Goal: Information Seeking & Learning: Learn about a topic

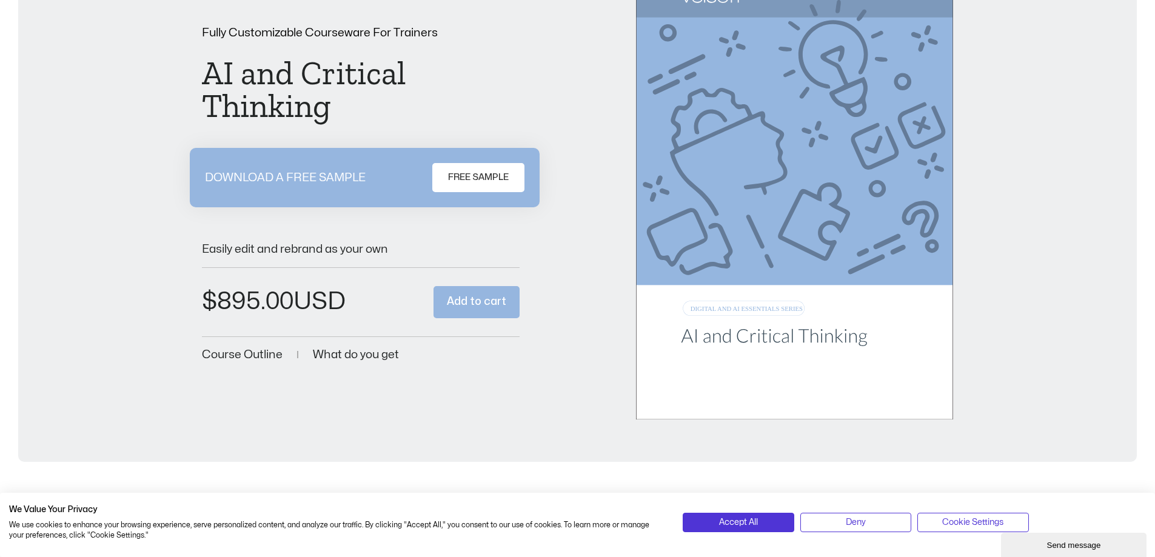
scroll to position [127, 0]
click at [481, 179] on span "FREE SAMPLE" at bounding box center [478, 179] width 61 height 15
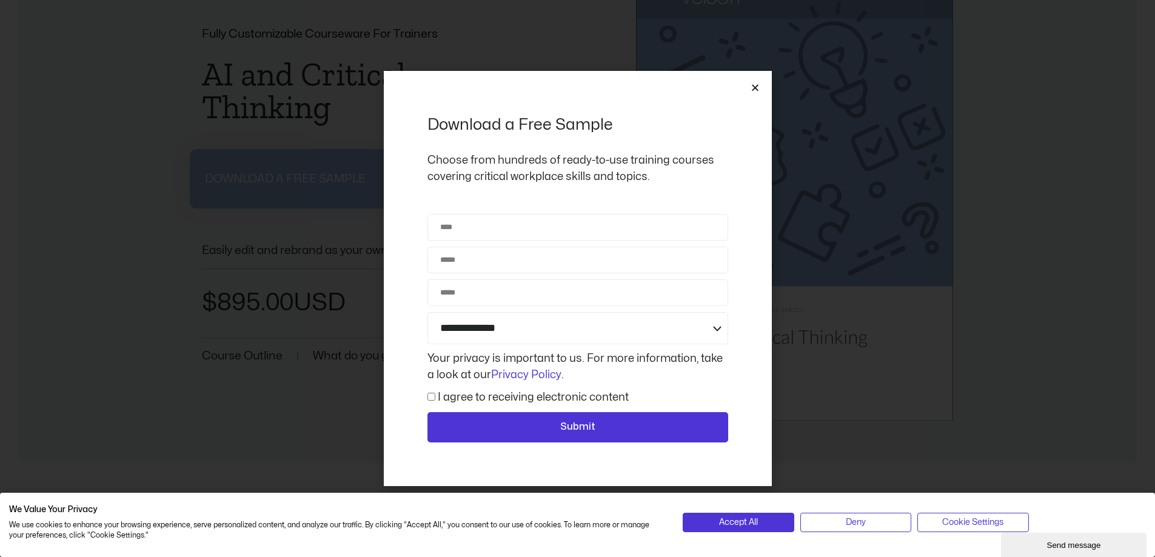
click at [757, 87] on icon "Close" at bounding box center [755, 87] width 9 height 9
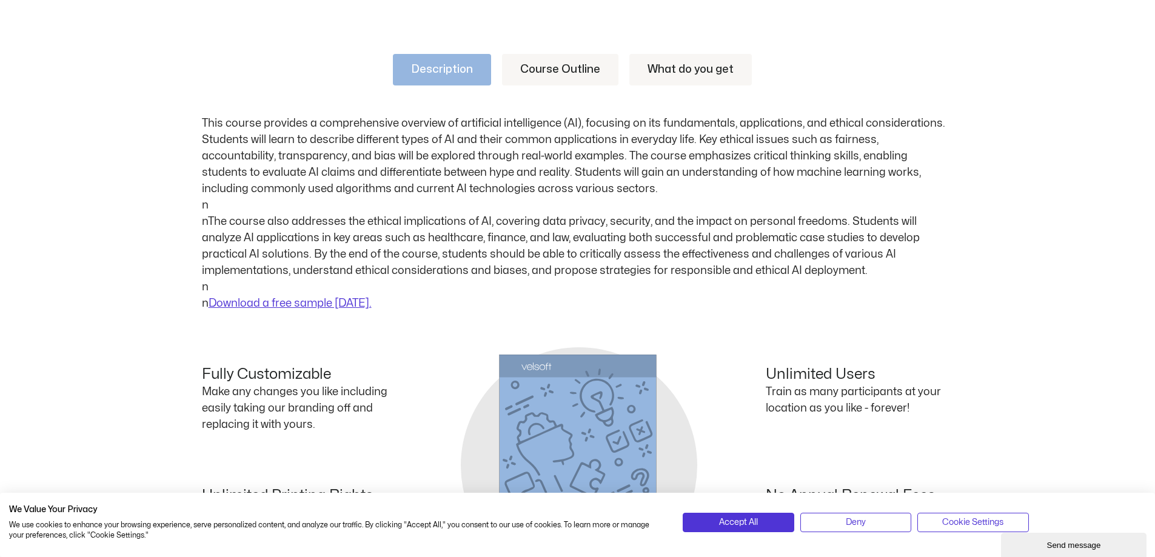
scroll to position [612, 0]
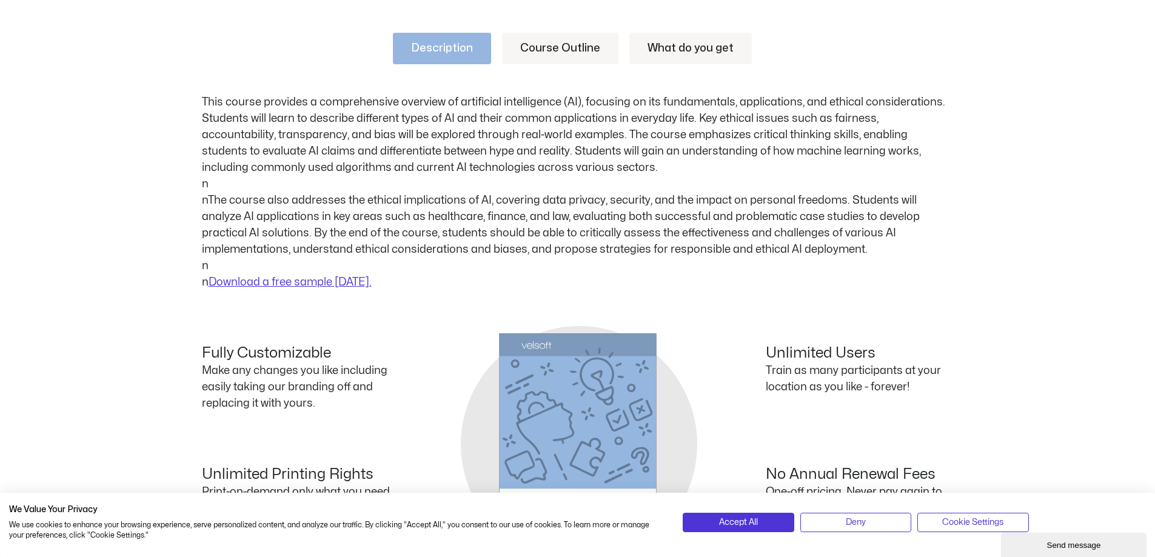
click at [596, 179] on p "This course provides a comprehensive overview of artificial intelligence (AI), …" at bounding box center [578, 192] width 752 height 196
click at [553, 52] on link "Course Outline" at bounding box center [560, 49] width 116 height 32
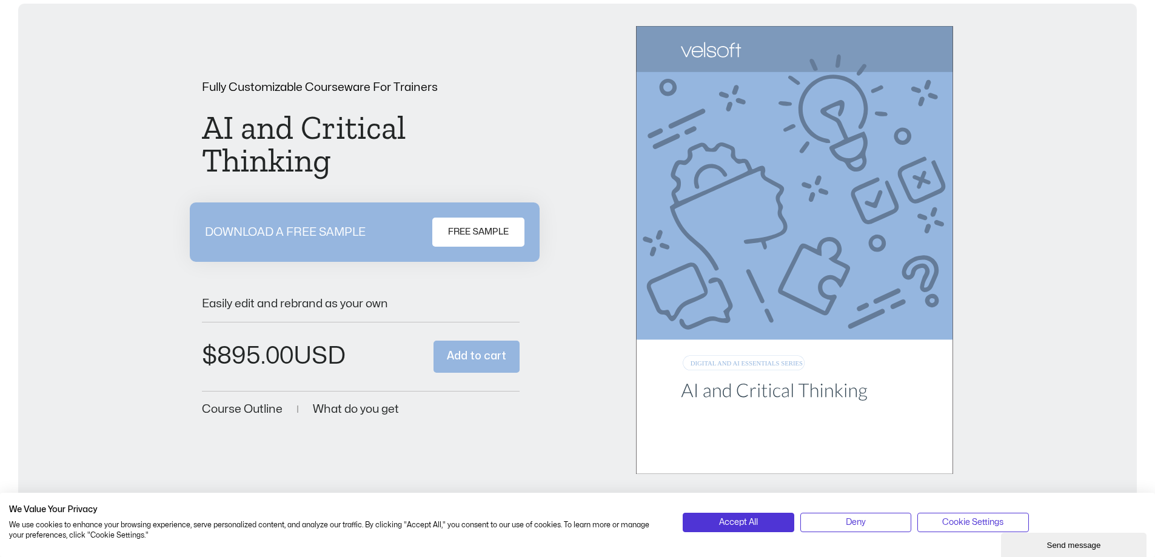
scroll to position [0, 0]
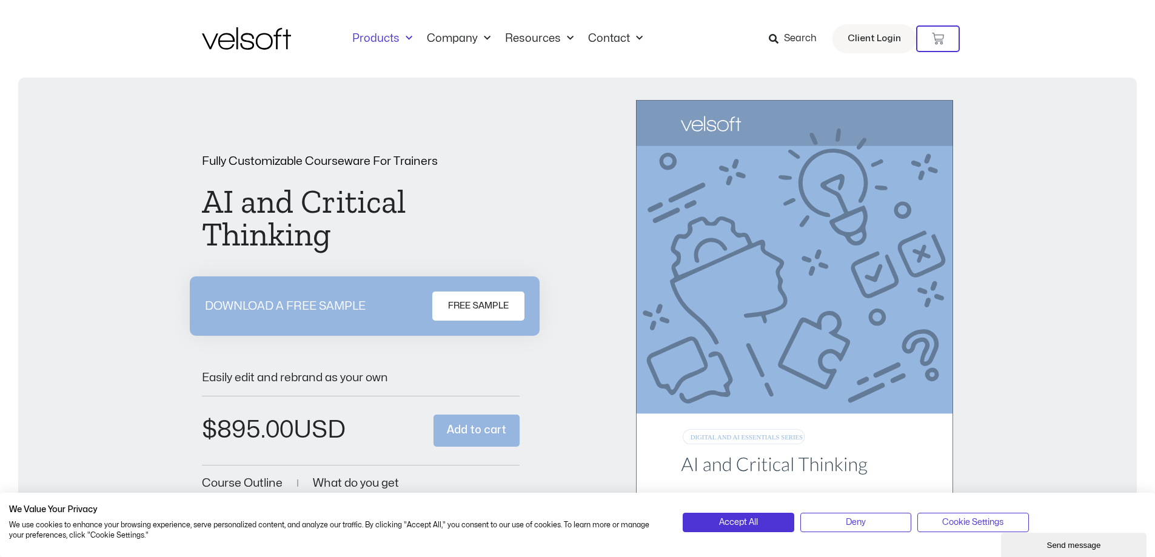
click at [397, 42] on link "Products" at bounding box center [382, 38] width 75 height 13
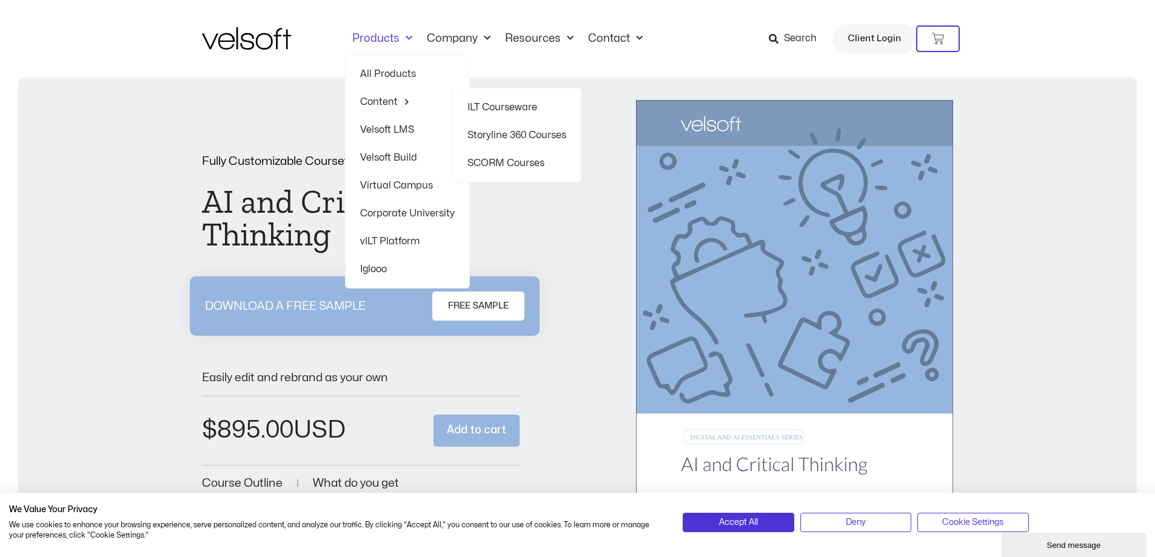
click at [392, 102] on link "Content" at bounding box center [407, 102] width 95 height 28
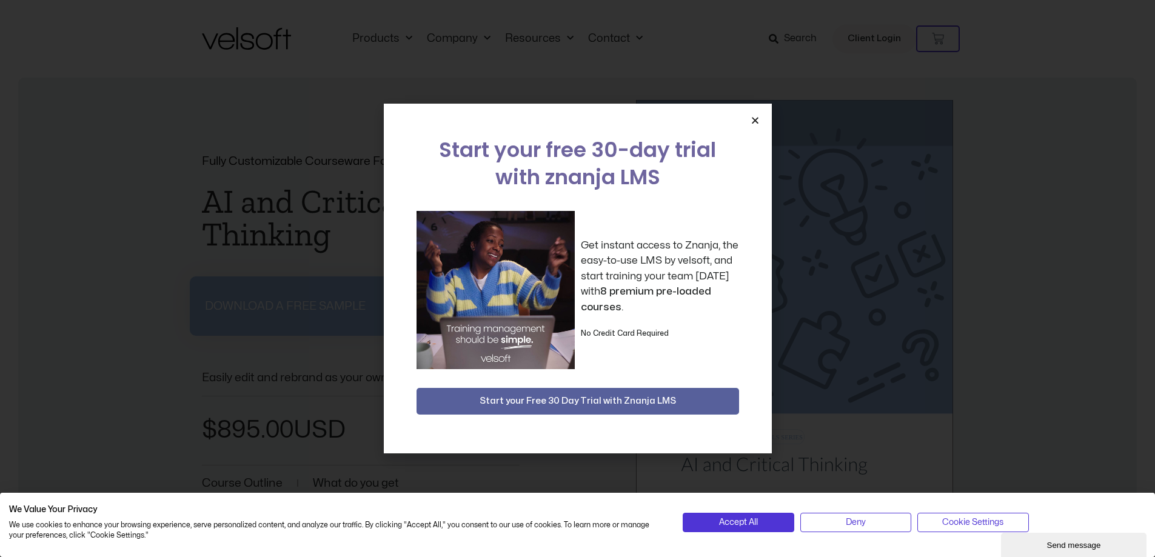
click at [754, 121] on icon "Close" at bounding box center [755, 120] width 9 height 9
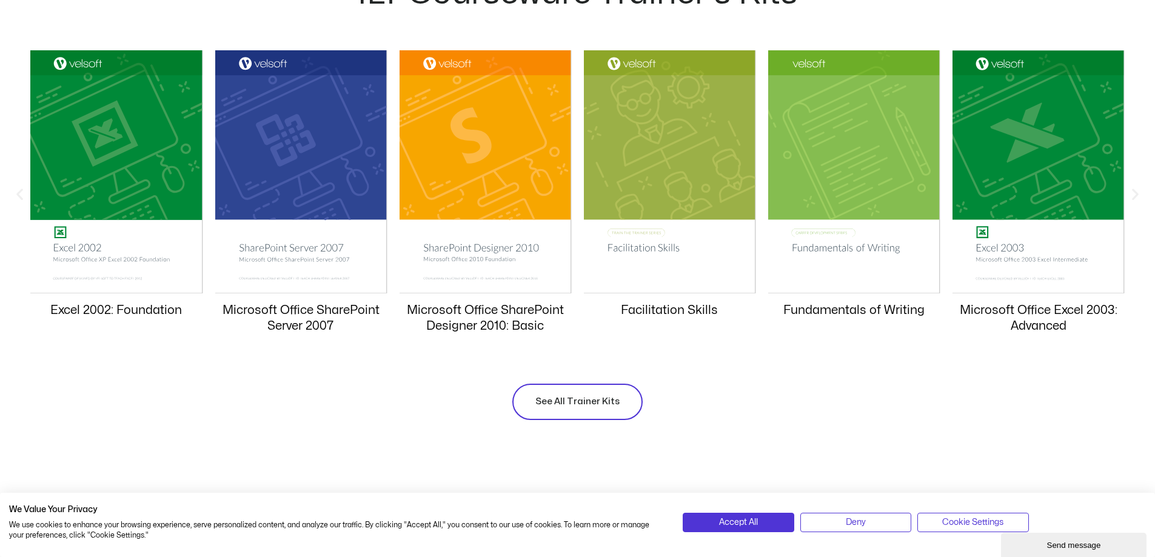
scroll to position [1213, 0]
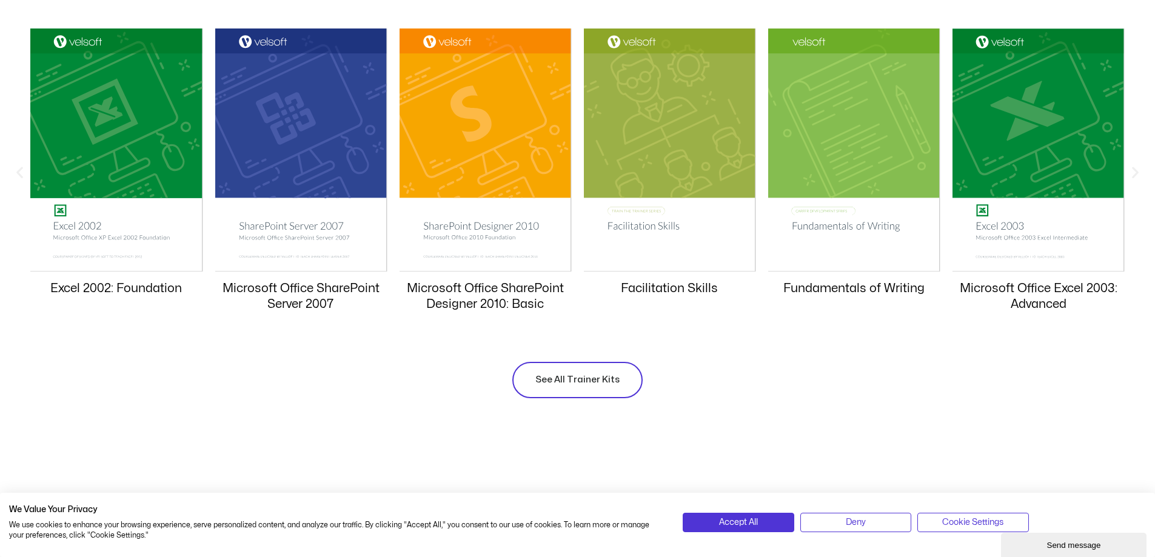
click at [581, 380] on span "See All Trainer Kits" at bounding box center [577, 380] width 84 height 15
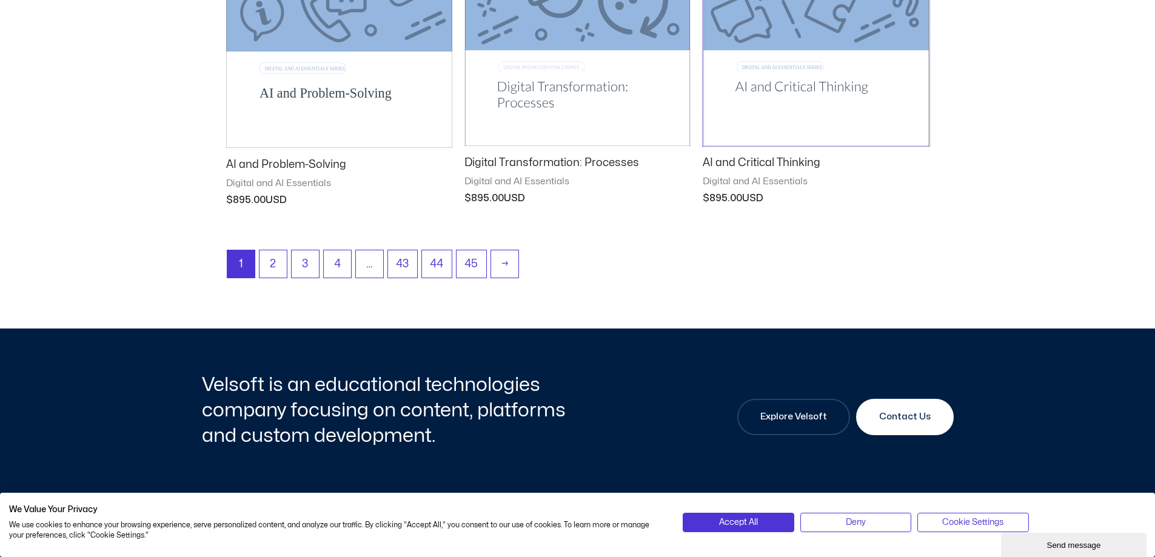
scroll to position [1698, 0]
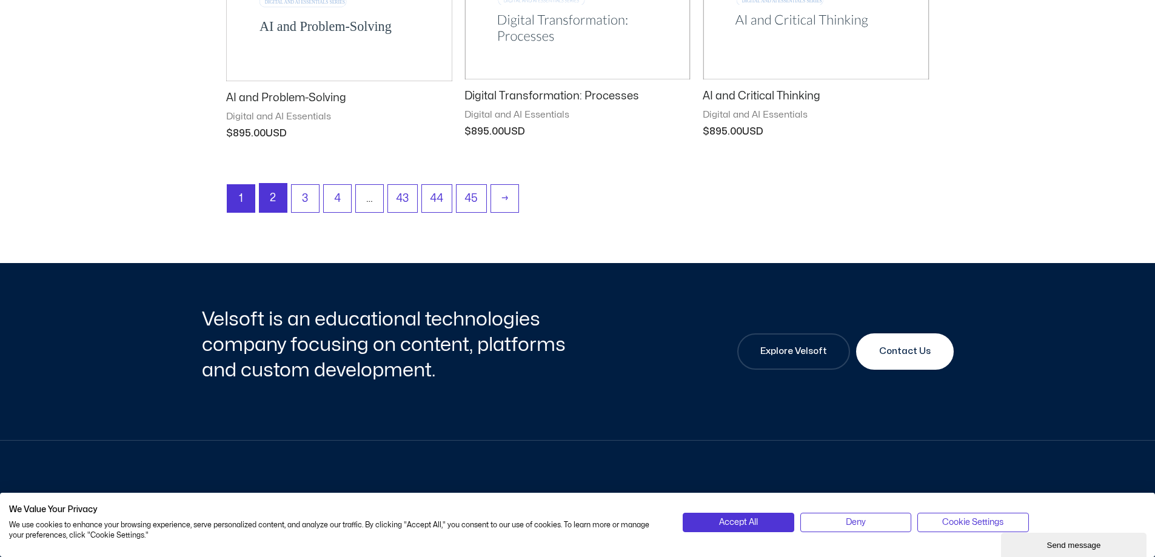
click at [269, 205] on link "2" at bounding box center [273, 198] width 27 height 28
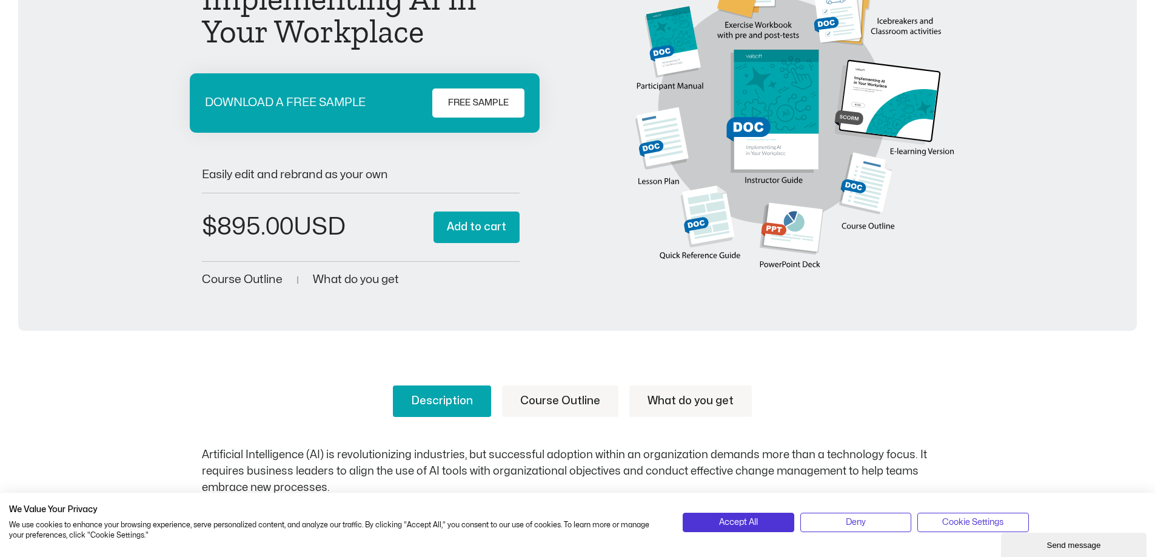
scroll to position [303, 0]
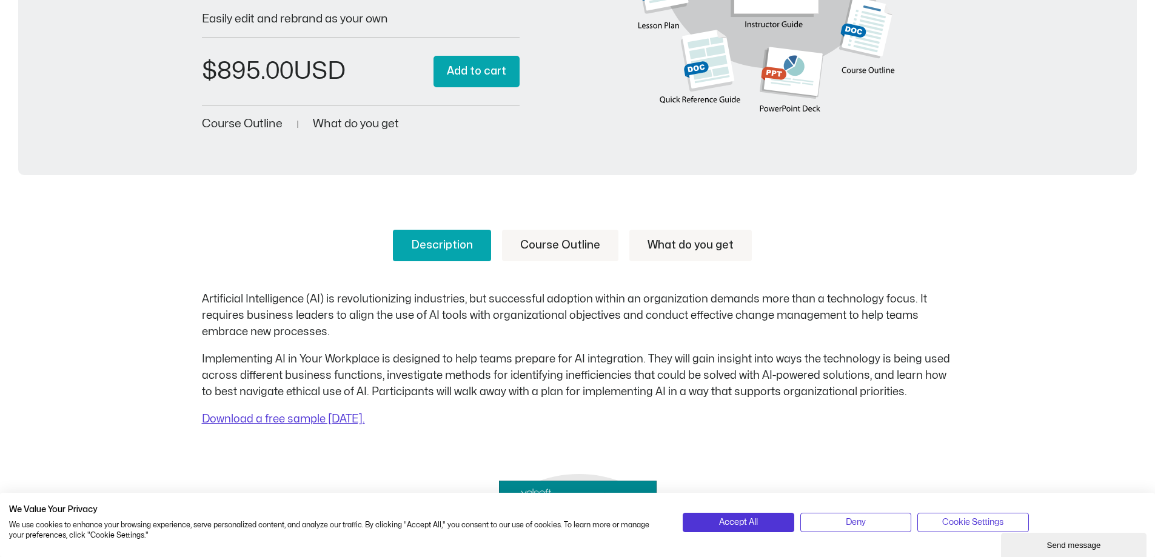
click at [524, 237] on link "Course Outline" at bounding box center [560, 246] width 116 height 32
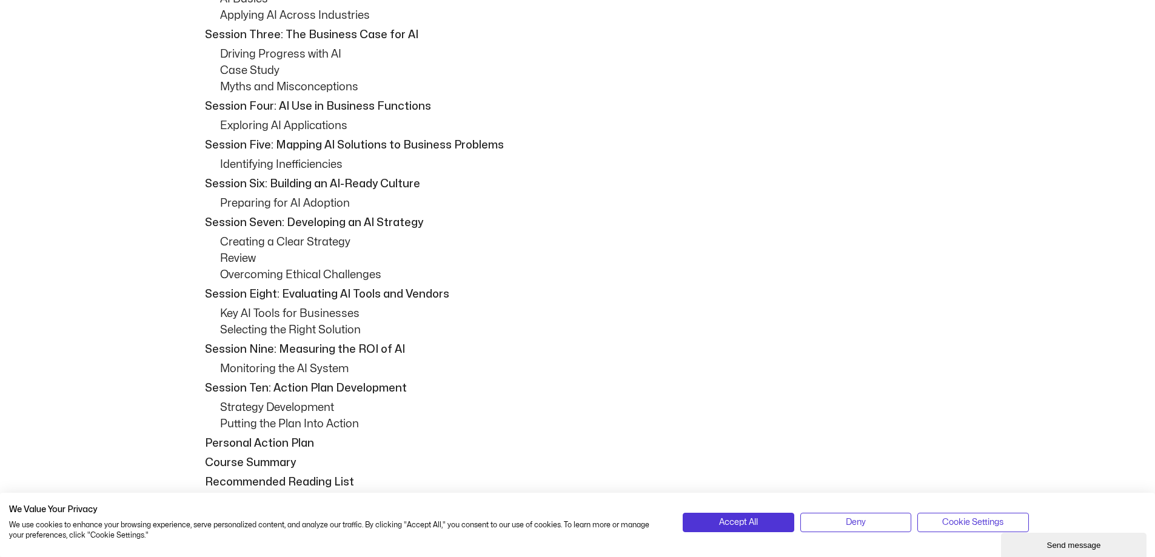
scroll to position [728, 0]
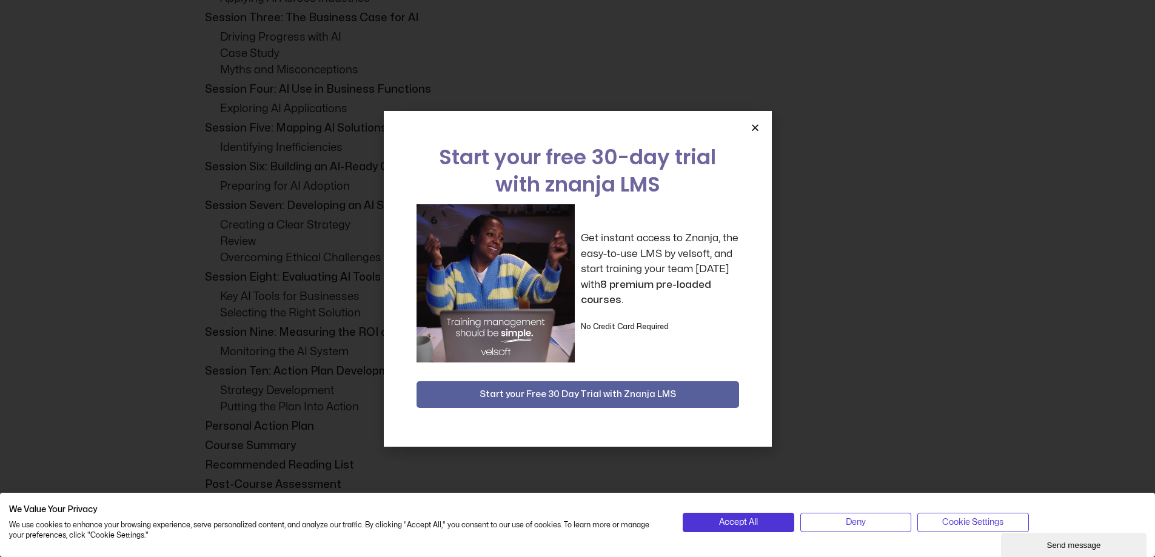
click at [754, 124] on icon "Close" at bounding box center [755, 127] width 9 height 9
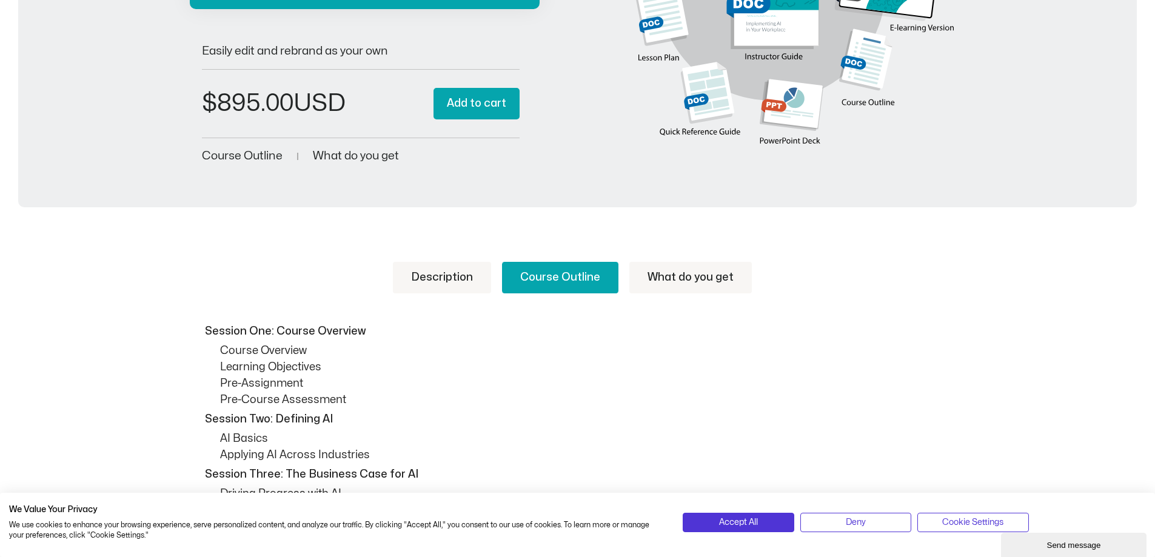
scroll to position [270, 0]
